Goal: Task Accomplishment & Management: Complete application form

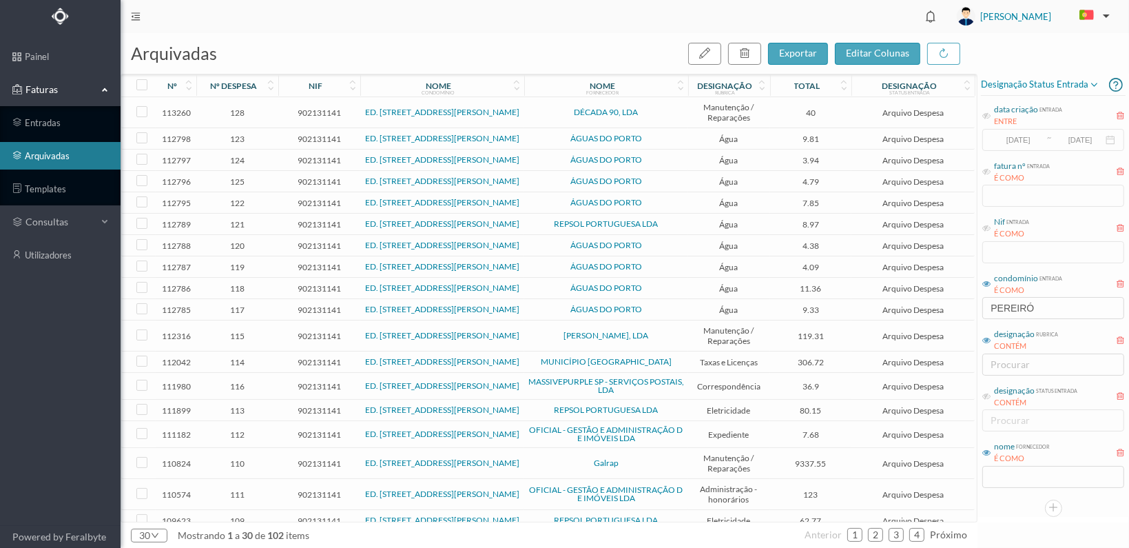
scroll to position [320, 0]
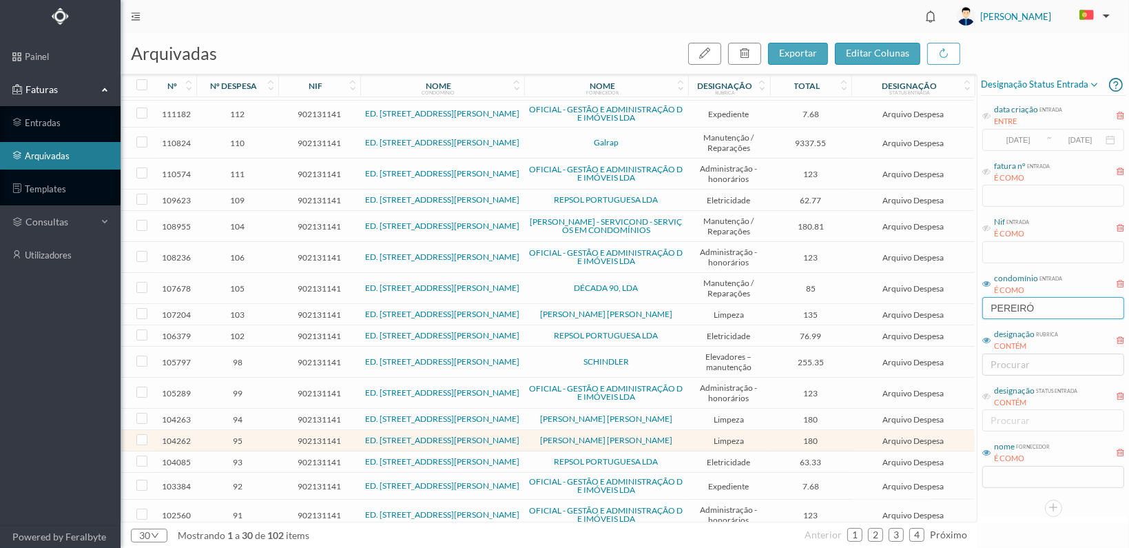
drag, startPoint x: 1045, startPoint y: 307, endPoint x: 852, endPoint y: 294, distance: 192.7
click at [852, 294] on div "arquivadas exportar editar colunas nº nº despesa nif nome condomínio nome forne…" at bounding box center [625, 290] width 1009 height 515
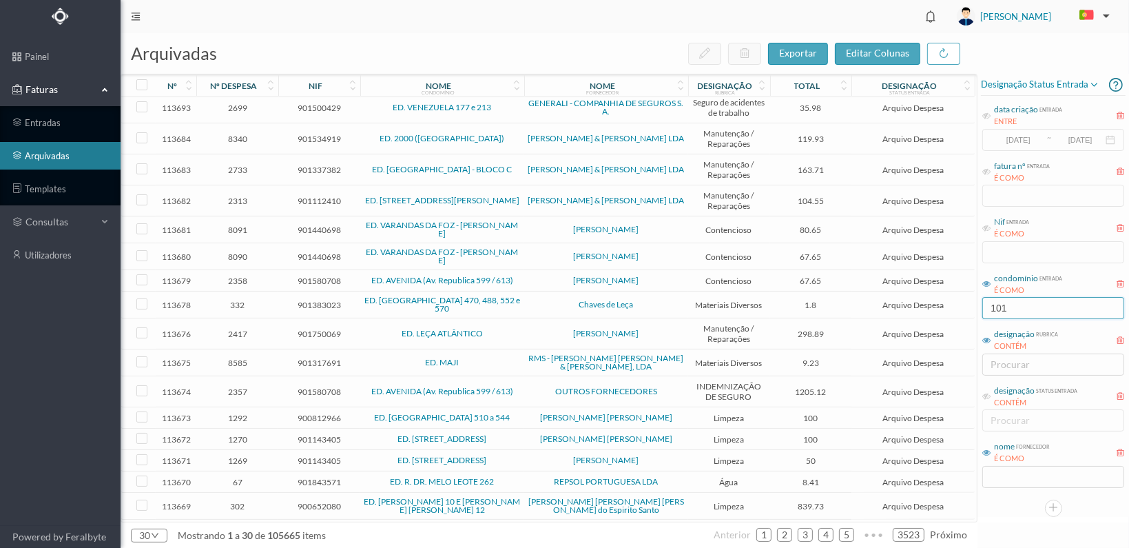
scroll to position [0, 0]
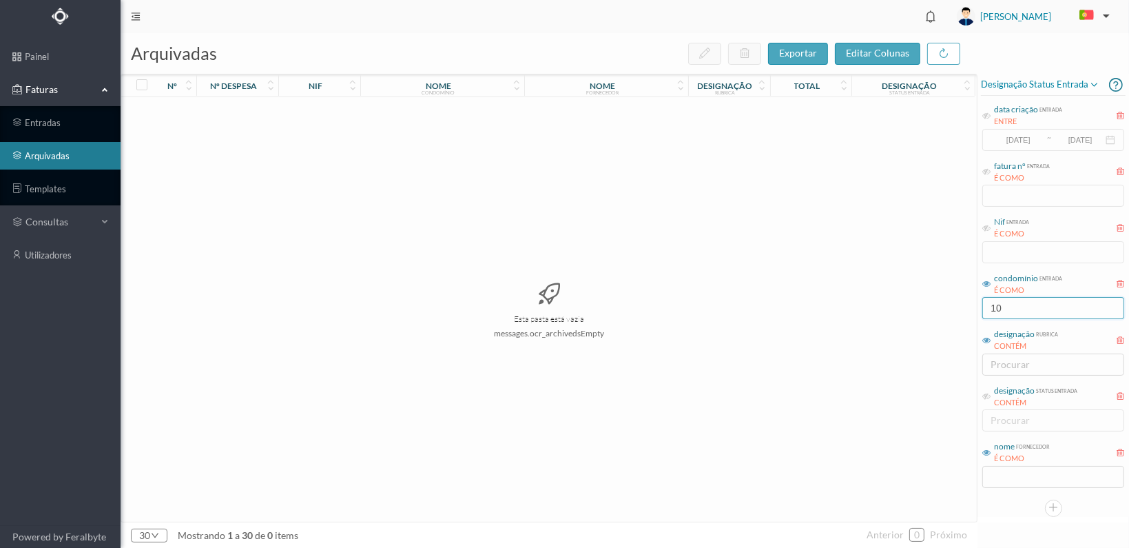
type input "1"
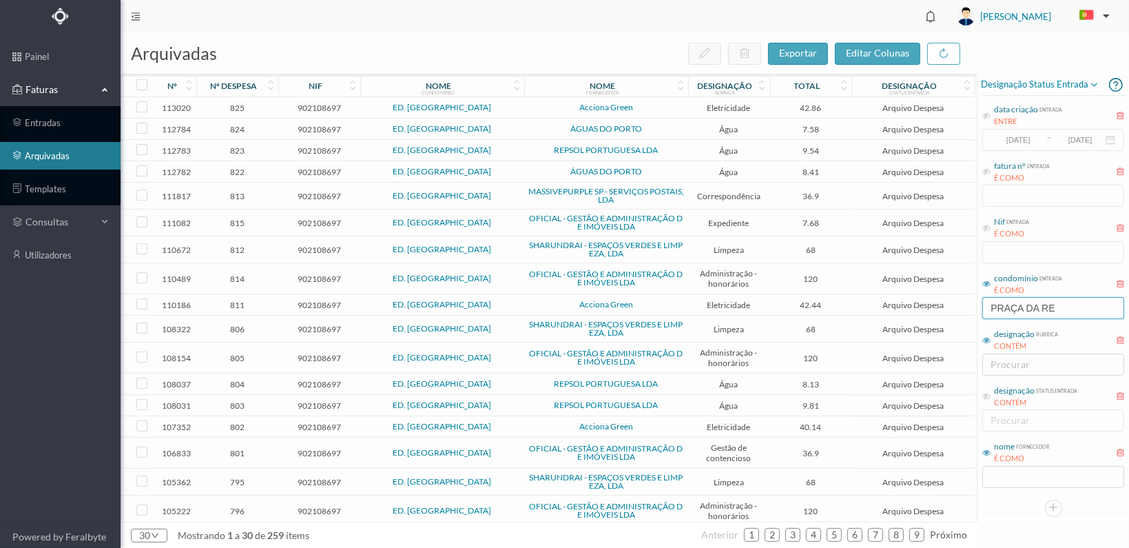
type input "PRAÇA DA RE"
click at [315, 384] on span "902108697" at bounding box center [319, 384] width 75 height 10
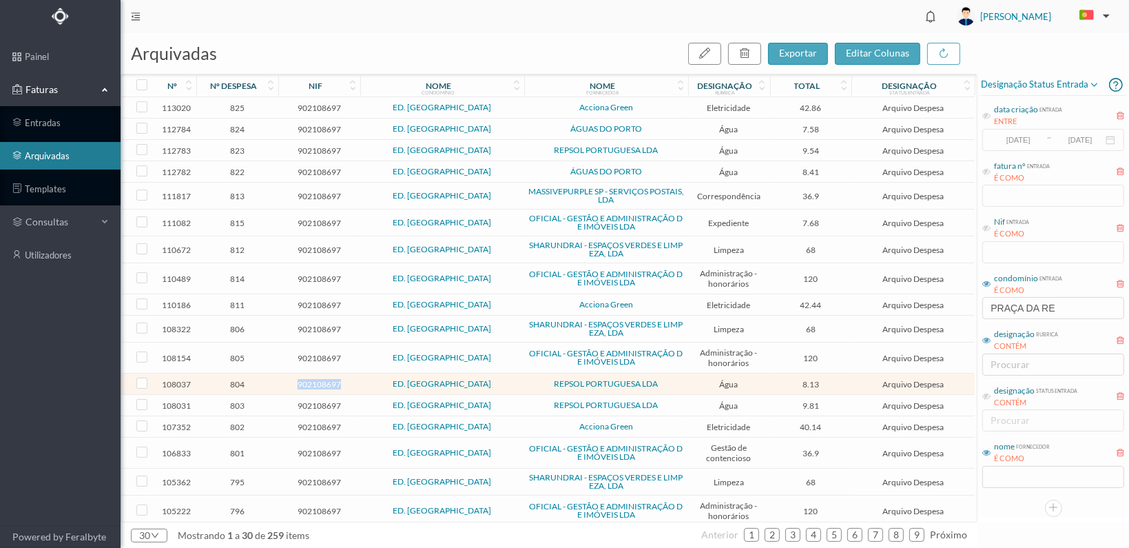
click at [315, 384] on span "902108697" at bounding box center [319, 384] width 75 height 10
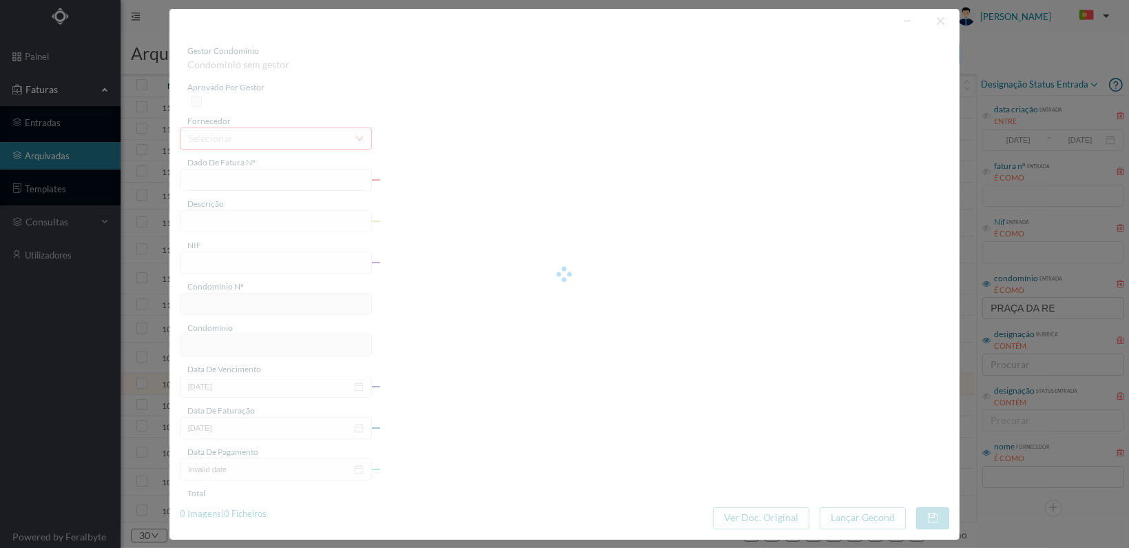
type input "1184320837"
type input "NR 101 ([DATE] a [DATE])"
type input "902108697"
type input "[DATE]"
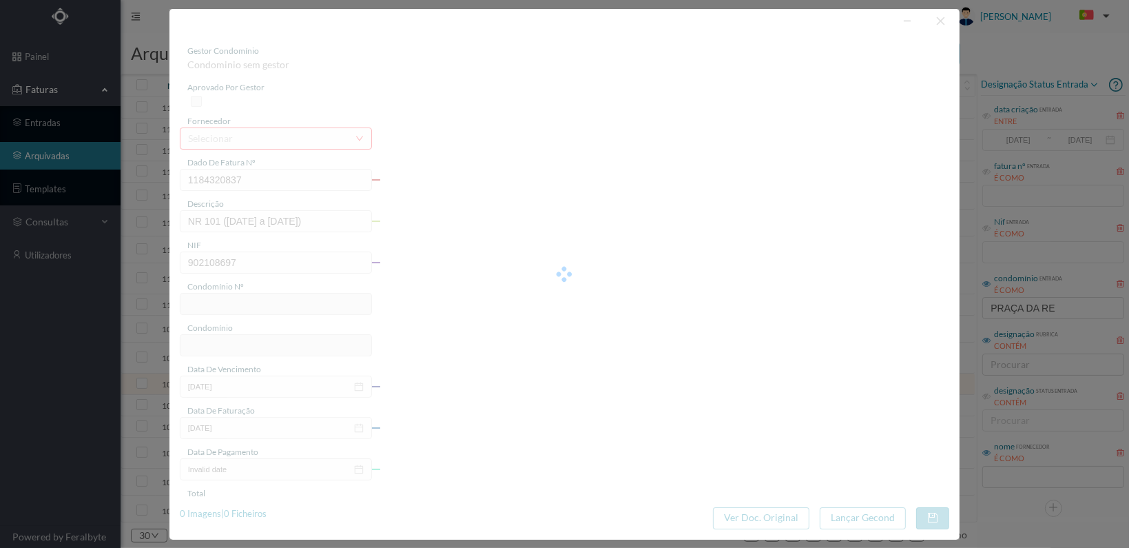
type input "[DATE]"
type input "8.13"
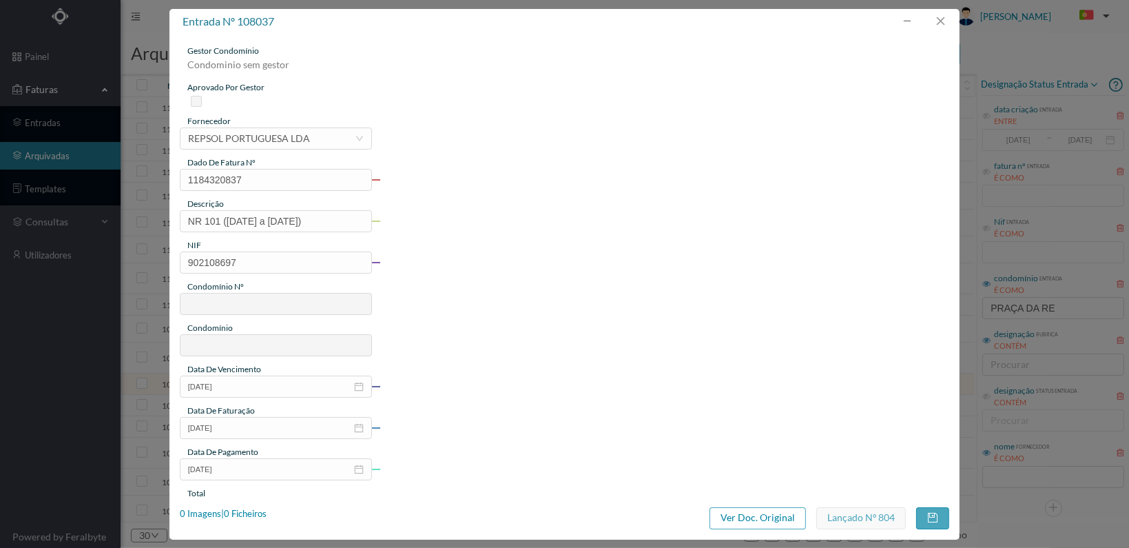
type input "588"
type input "ED. [GEOGRAPHIC_DATA]"
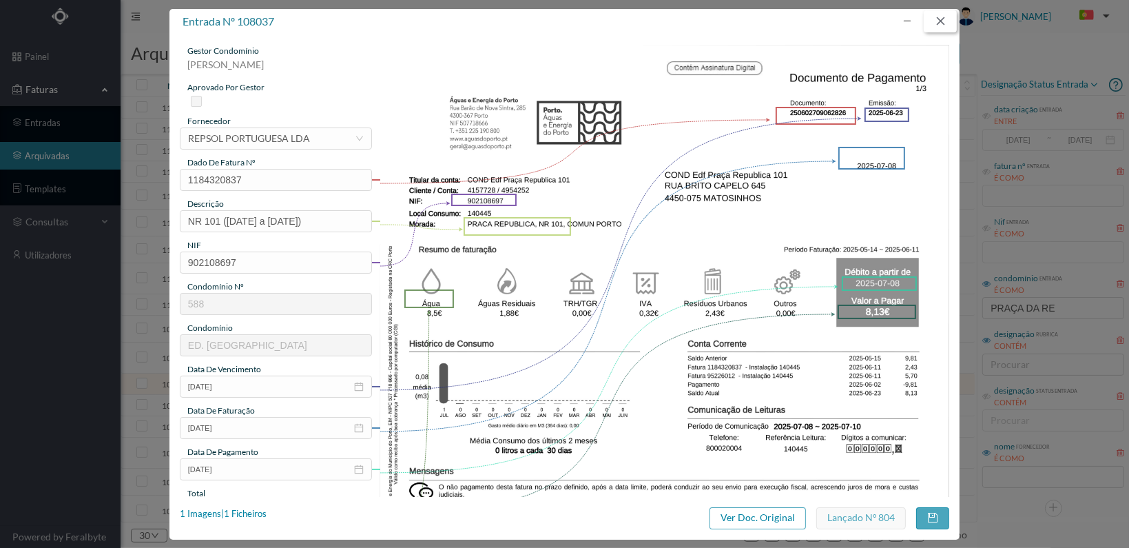
click at [943, 19] on button "button" at bounding box center [940, 21] width 33 height 22
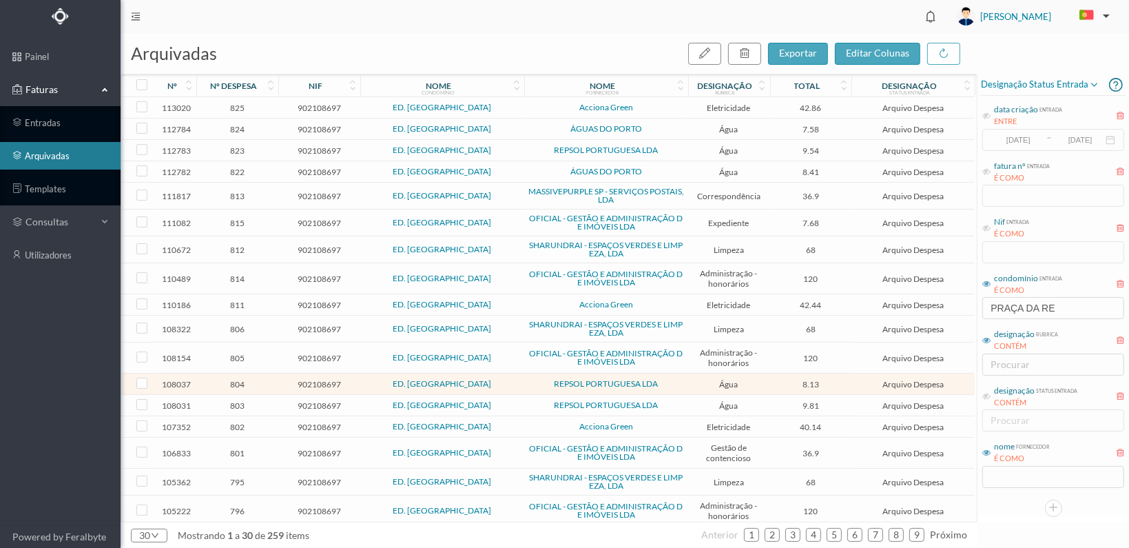
click at [327, 400] on span "902108697" at bounding box center [319, 405] width 75 height 10
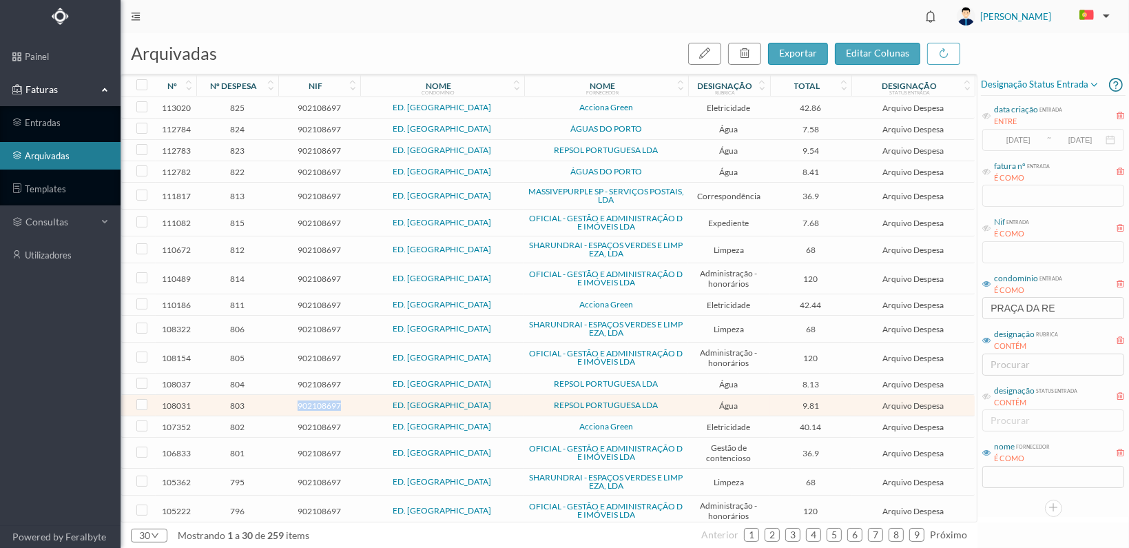
click at [327, 400] on span "902108697" at bounding box center [319, 405] width 75 height 10
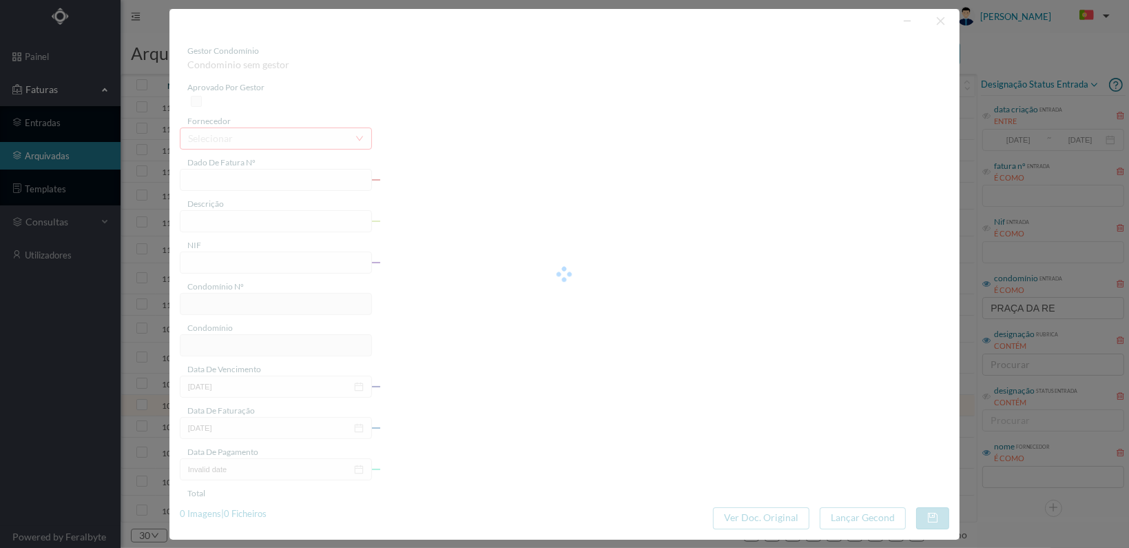
type input "1184219096"
type input "NR 101 ([DATE] a [DATE])"
type input "902108697"
type input "[DATE]"
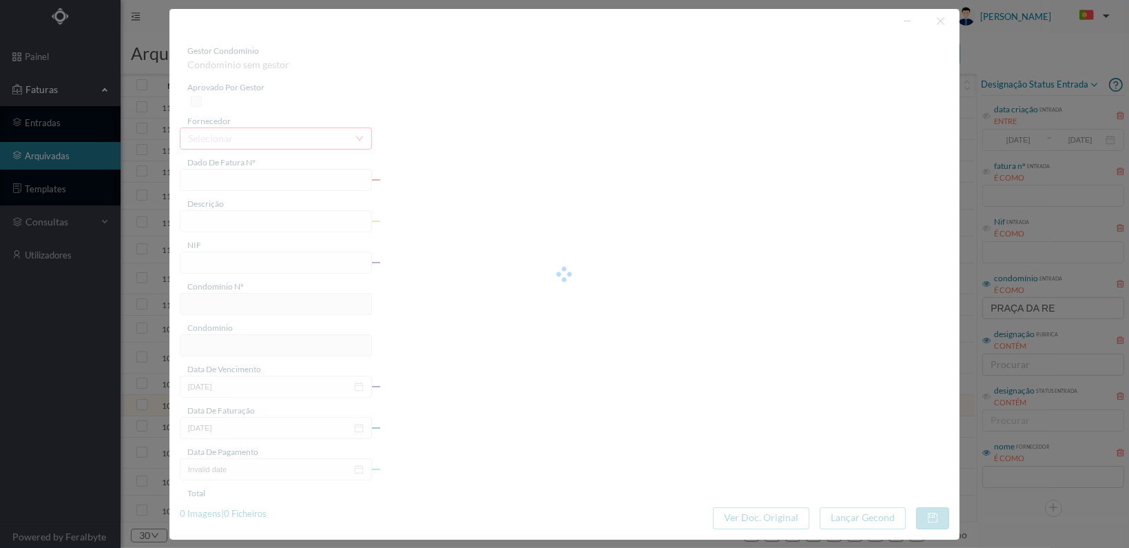
type input "[DATE]"
type input "9.81"
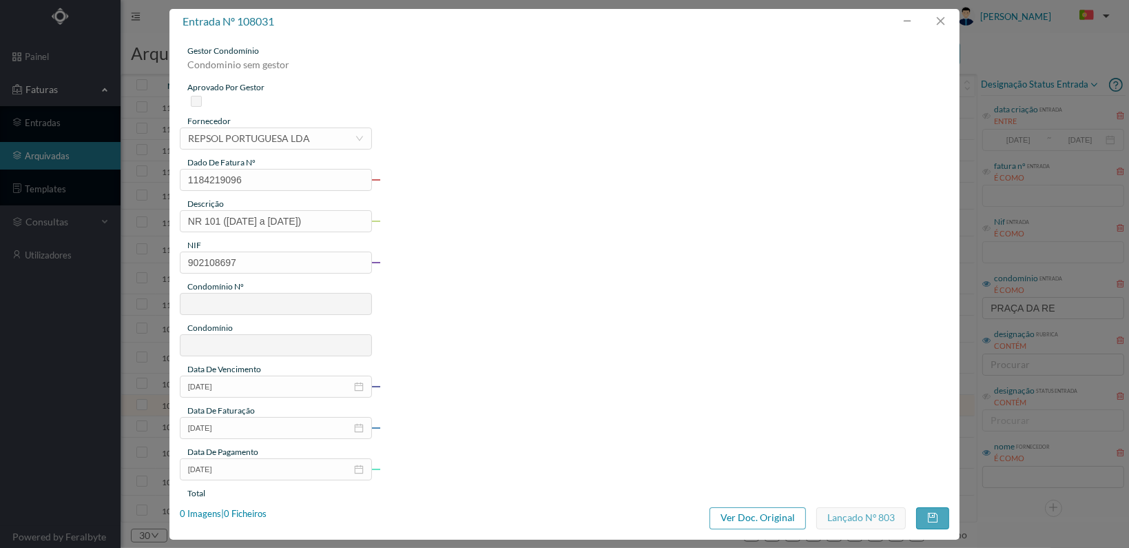
type input "588"
type input "ED. [GEOGRAPHIC_DATA]"
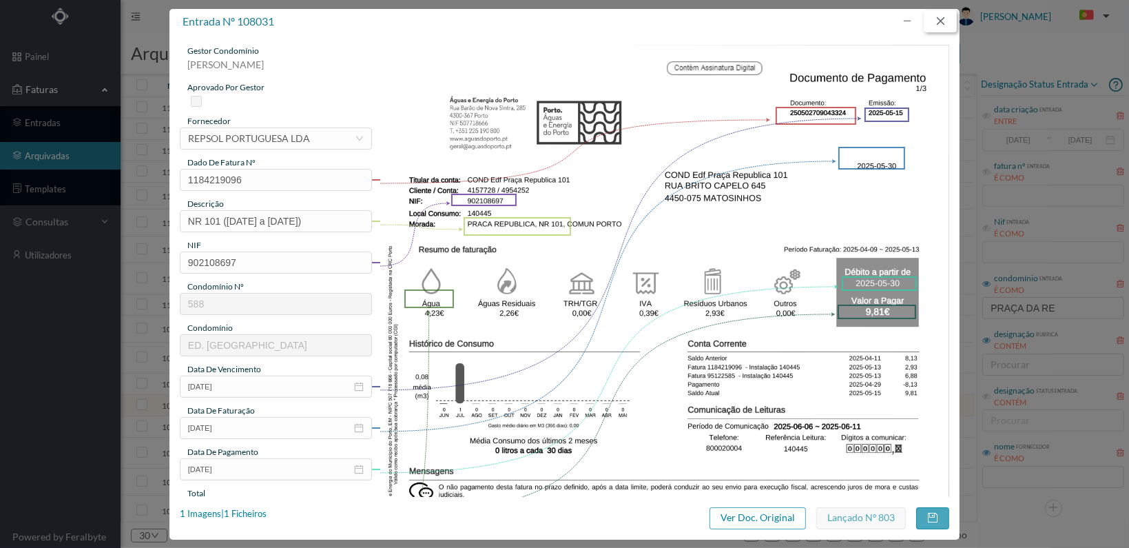
click at [947, 17] on button "button" at bounding box center [940, 21] width 33 height 22
